Goal: Task Accomplishment & Management: Complete application form

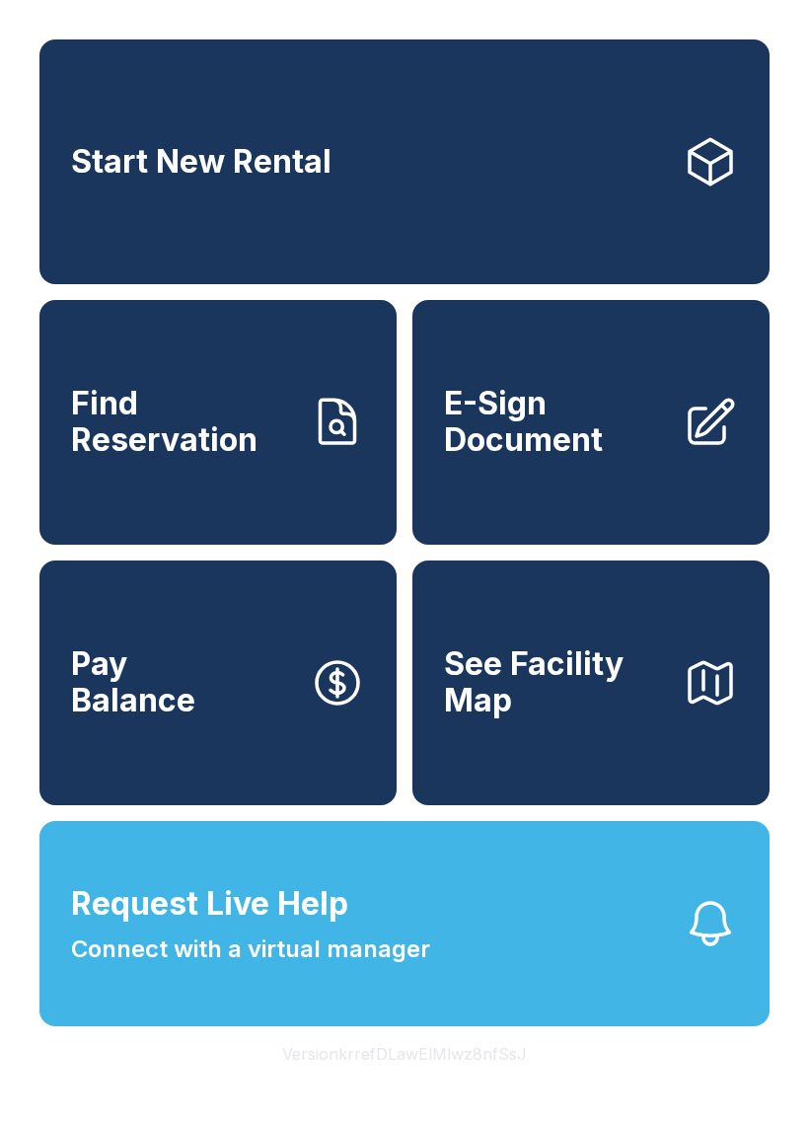
click at [626, 492] on link "E-Sign Document" at bounding box center [590, 422] width 357 height 245
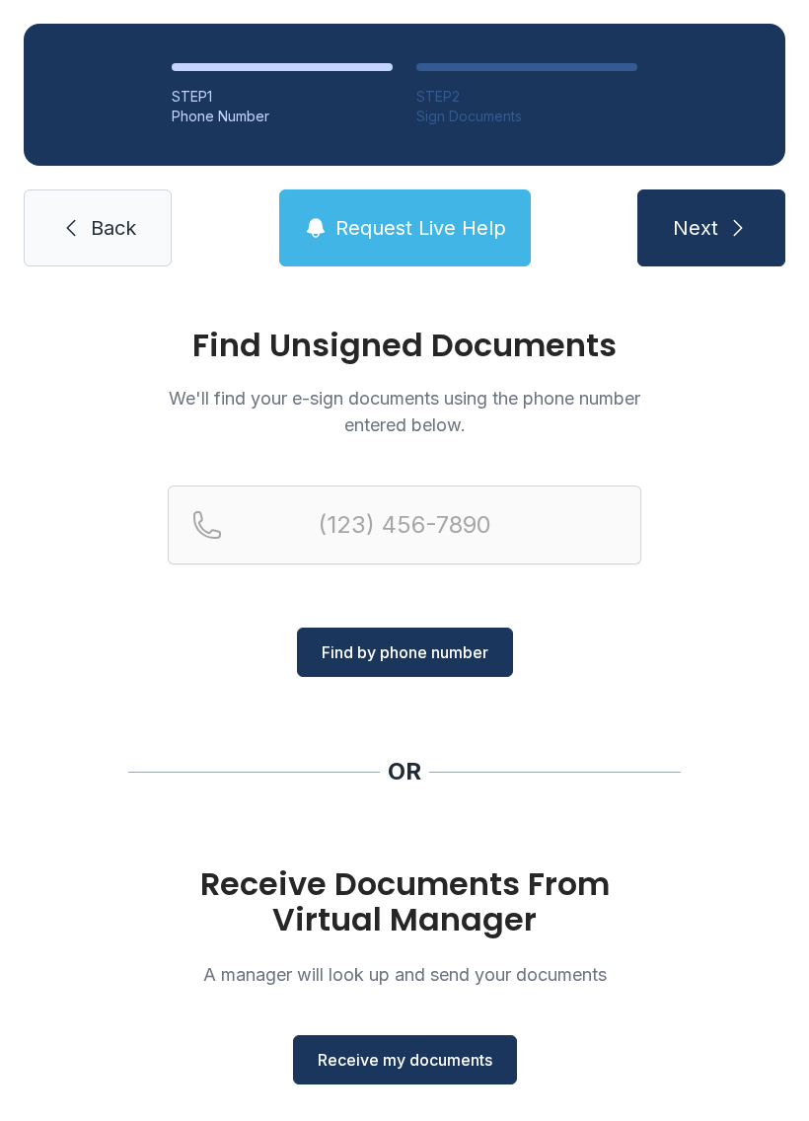
click at [431, 1059] on span "Receive my documents" at bounding box center [405, 1060] width 175 height 24
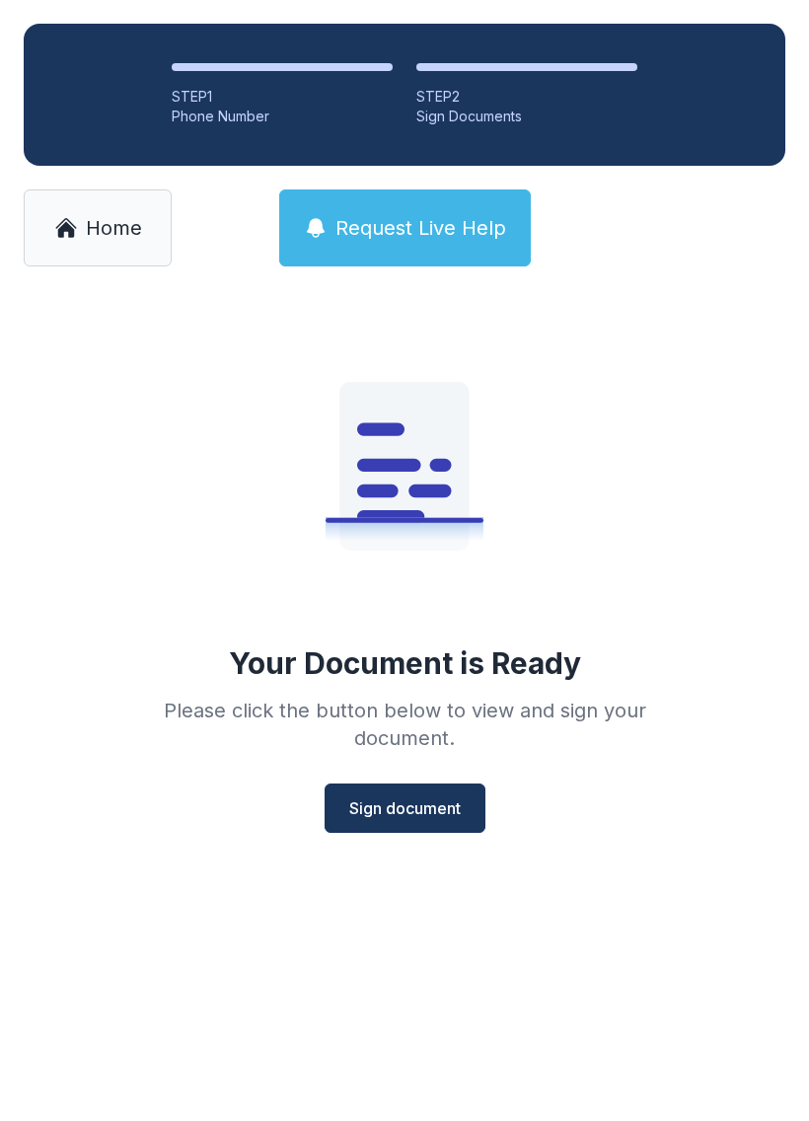
click at [440, 805] on span "Sign document" at bounding box center [405, 808] width 112 height 24
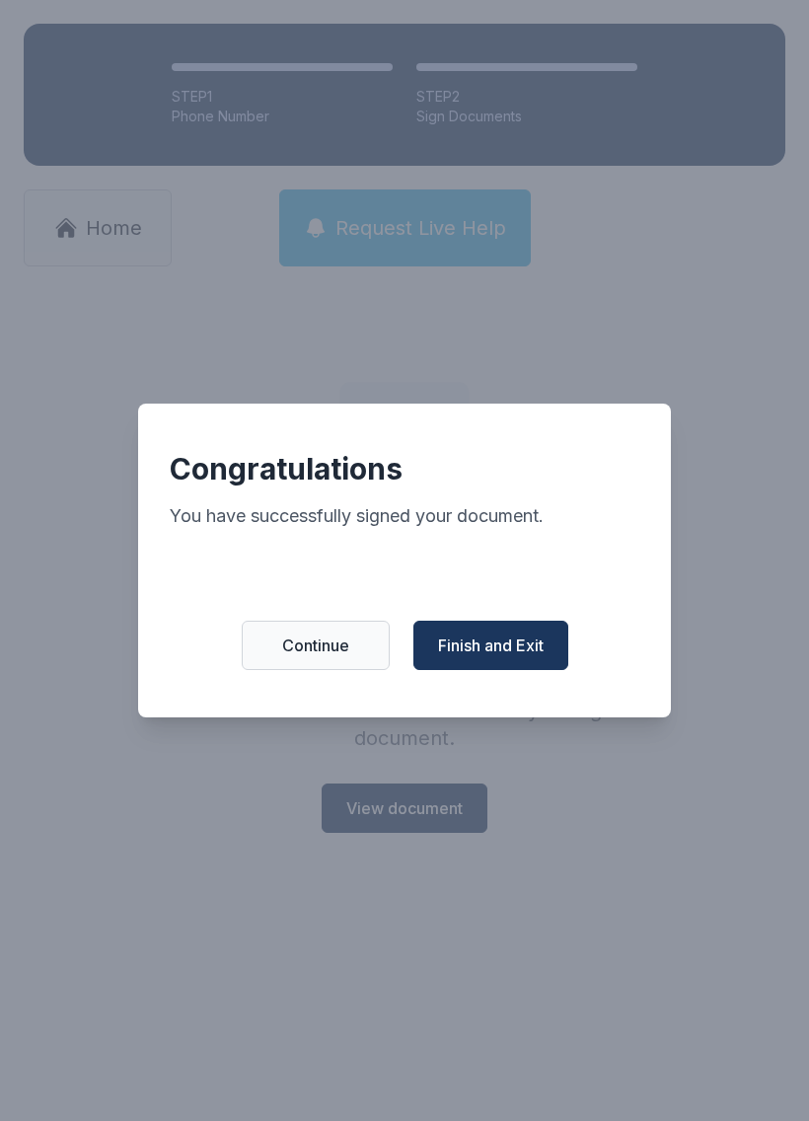
click at [514, 657] on span "Finish and Exit" at bounding box center [491, 646] width 106 height 24
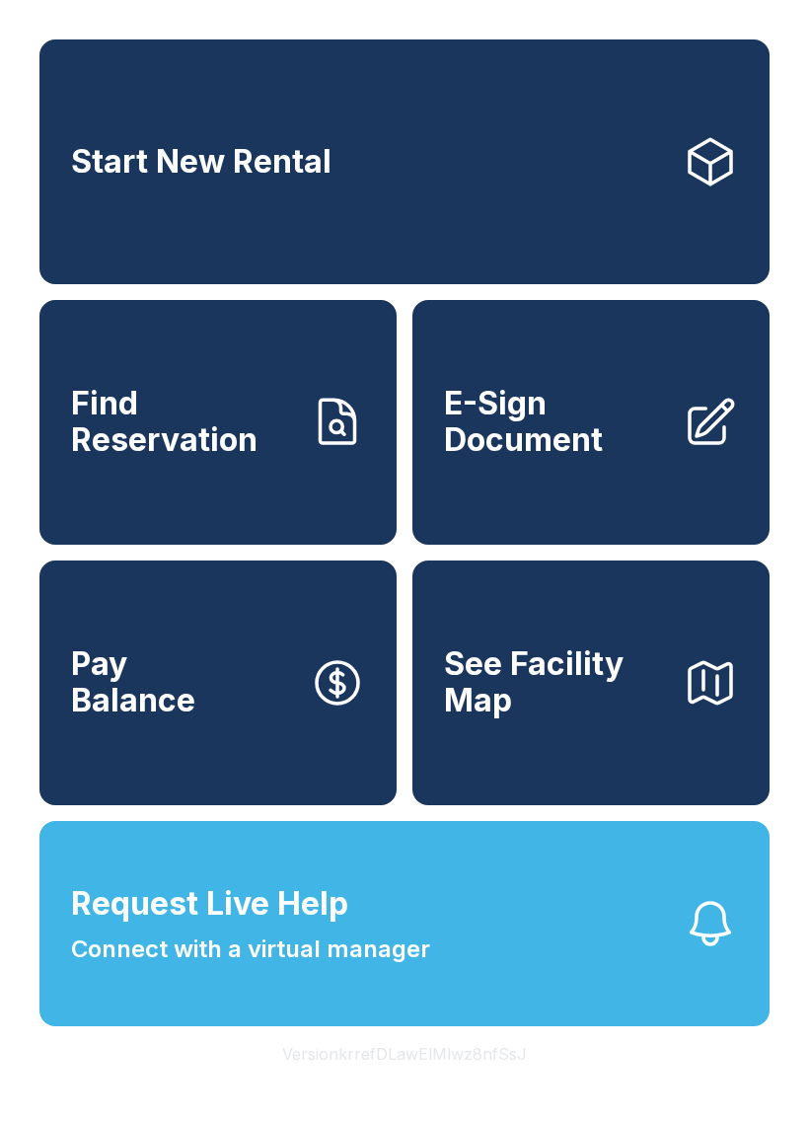
click at [185, 928] on span "Request Live Help" at bounding box center [209, 903] width 277 height 47
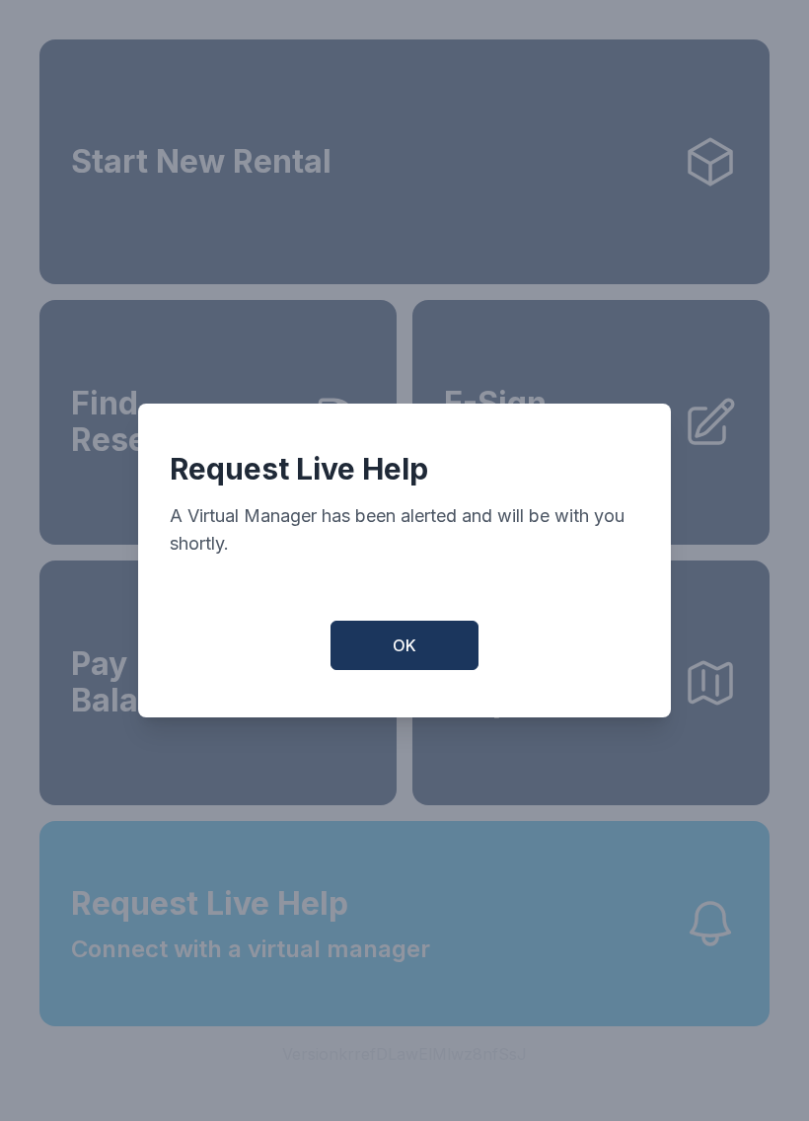
click at [391, 665] on button "OK" at bounding box center [405, 645] width 148 height 49
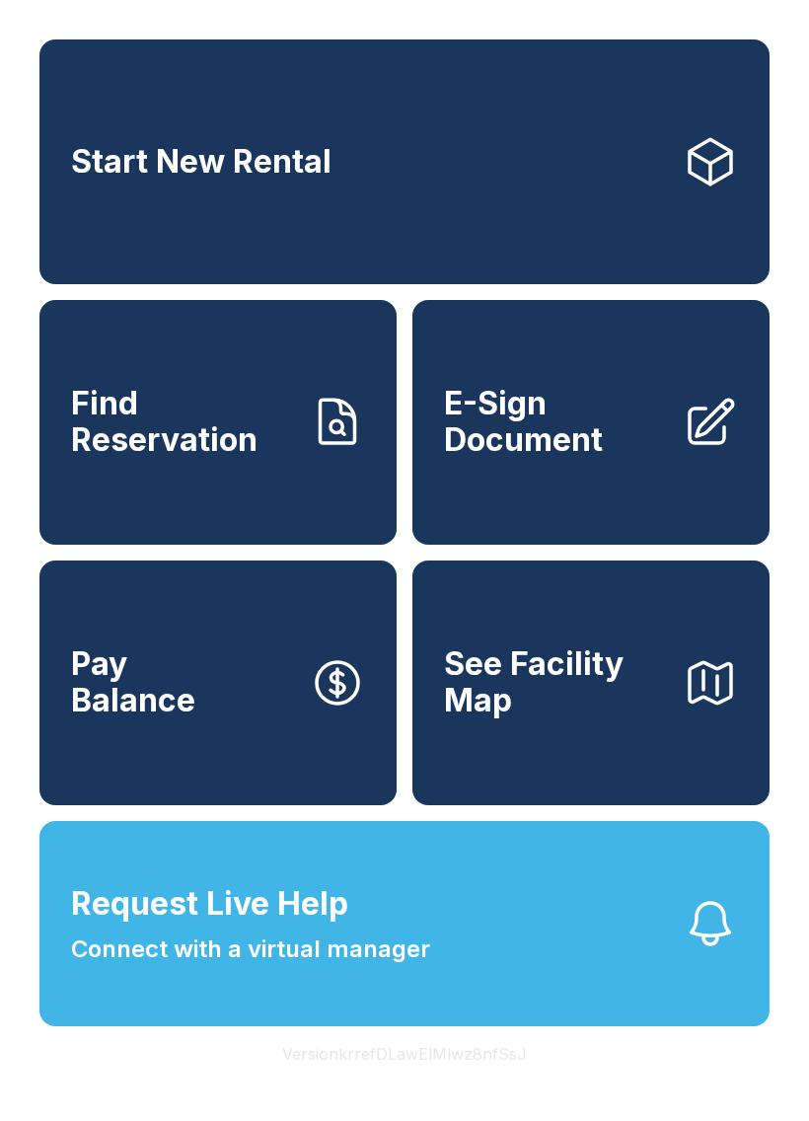
click at [606, 458] on span "E-Sign Document" at bounding box center [555, 422] width 223 height 72
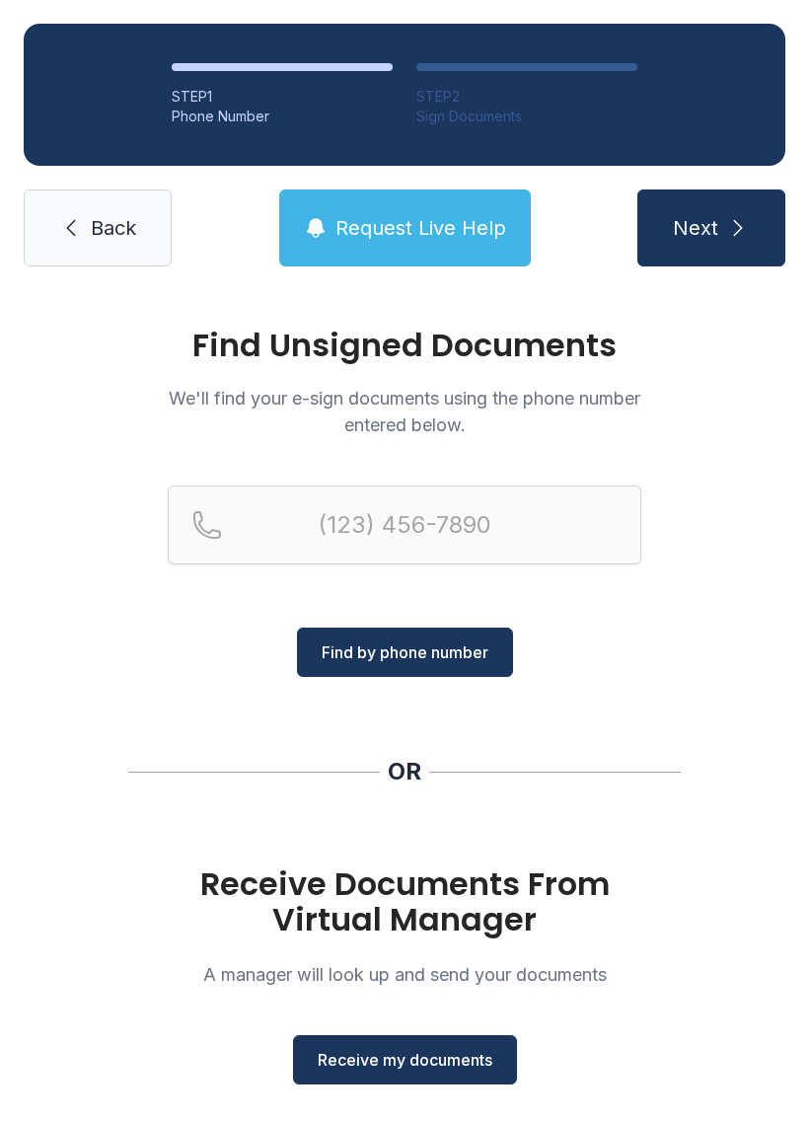
click at [406, 1054] on span "Receive my documents" at bounding box center [405, 1060] width 175 height 24
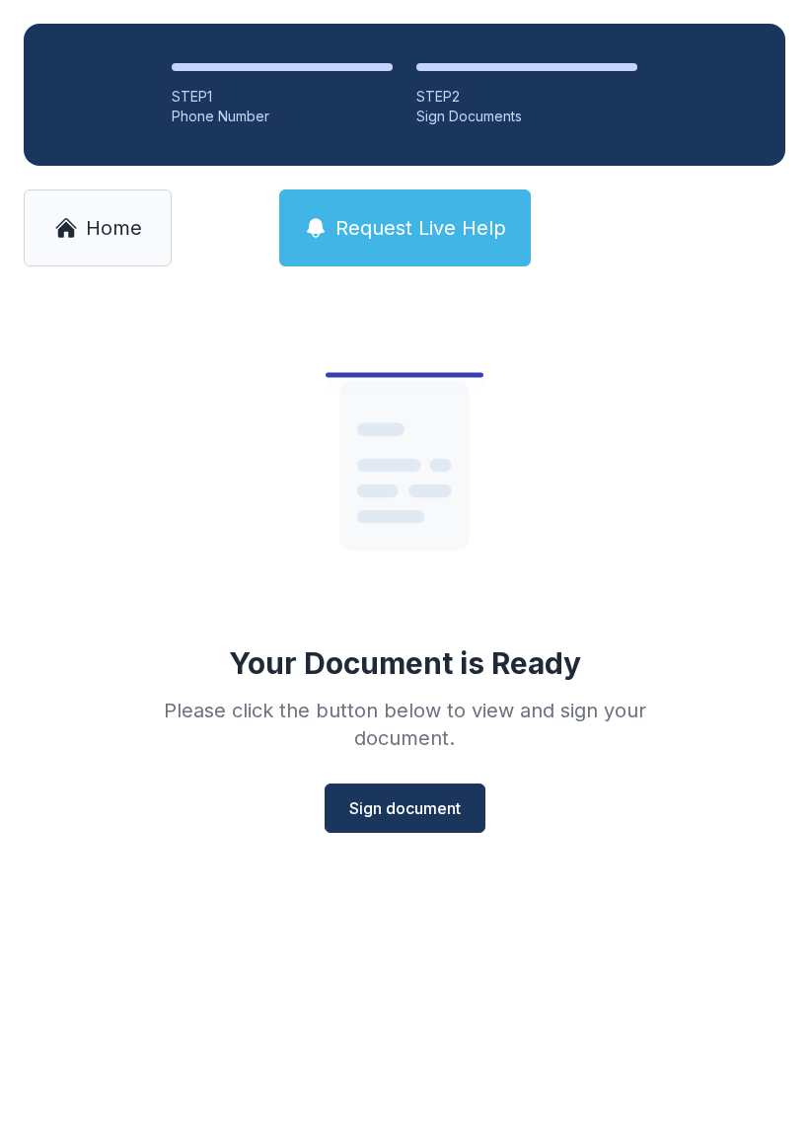
click at [394, 816] on span "Sign document" at bounding box center [405, 808] width 112 height 24
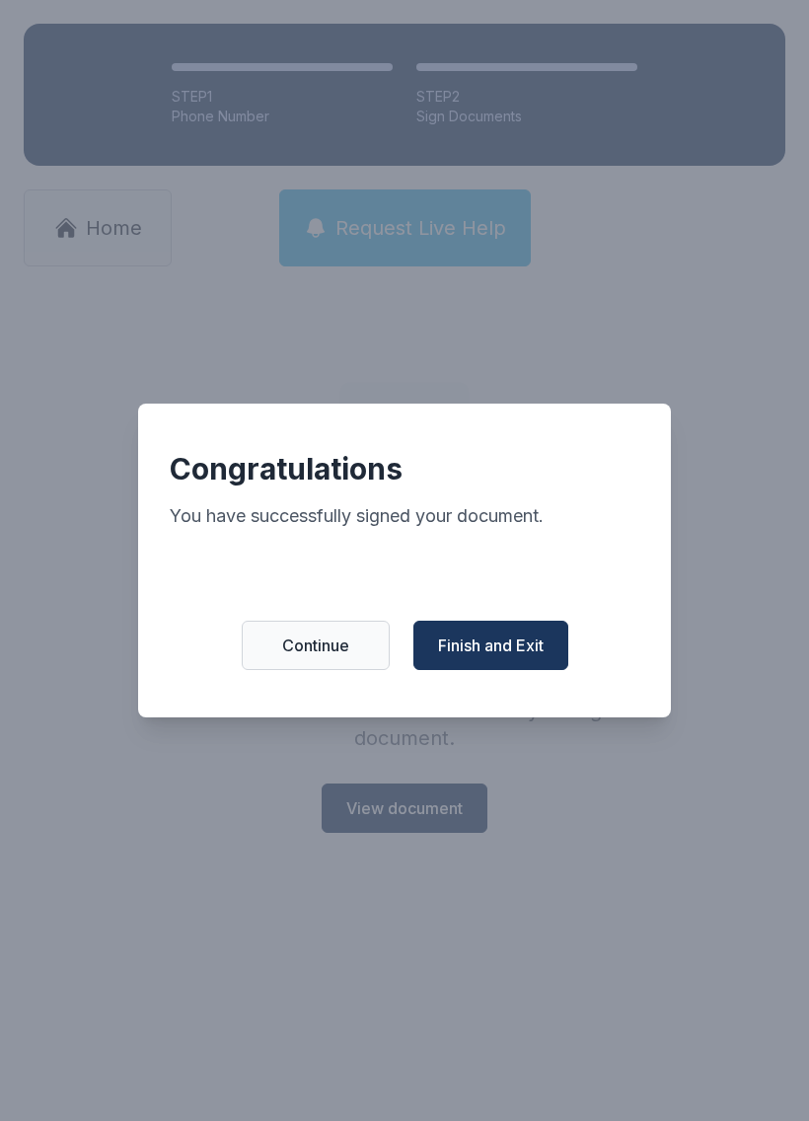
click at [505, 644] on span "Finish and Exit" at bounding box center [491, 646] width 106 height 24
